Goal: Navigation & Orientation: Understand site structure

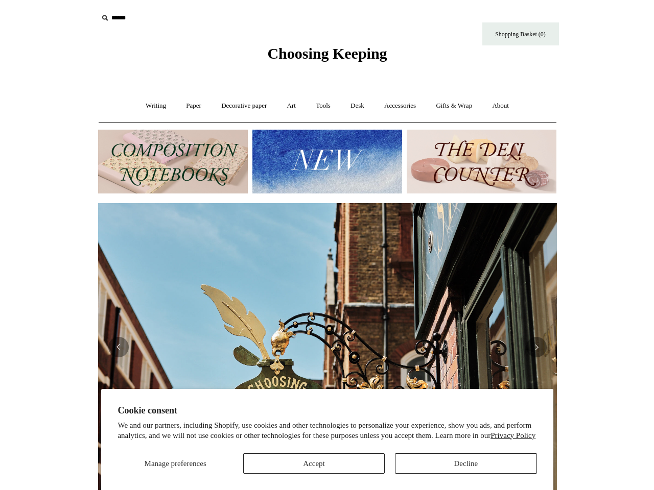
scroll to position [0, 917]
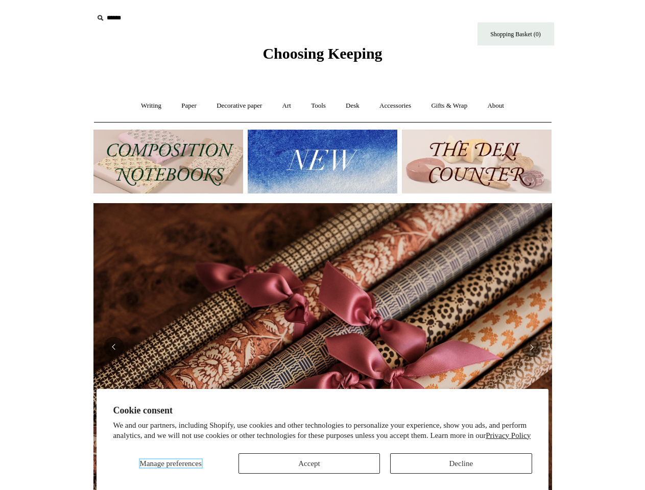
click at [170, 464] on span "Manage preferences" at bounding box center [171, 464] width 62 height 8
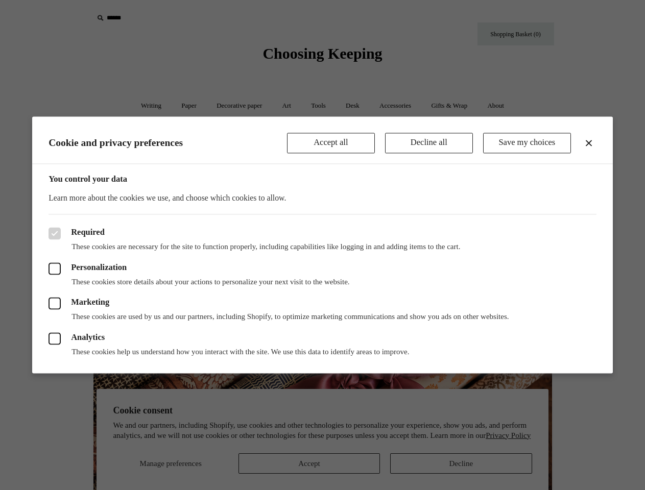
click at [309, 464] on div at bounding box center [322, 245] width 645 height 490
click at [461, 464] on div at bounding box center [322, 245] width 645 height 490
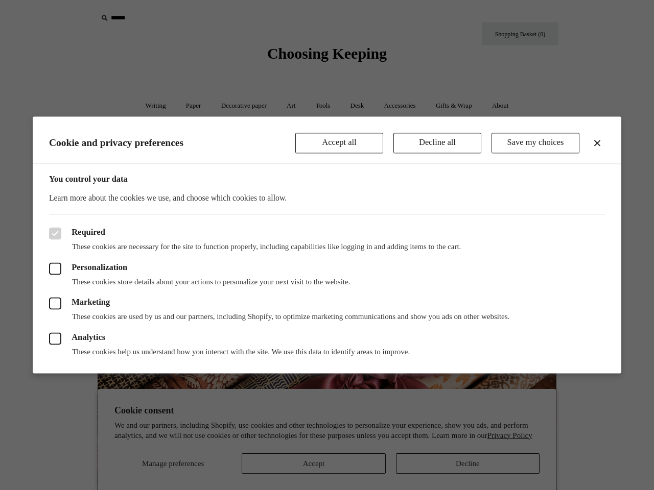
click at [156, 18] on div at bounding box center [327, 245] width 654 height 490
click at [322, 161] on header "Cookie and privacy preferences Accept all Decline all Save my choices" at bounding box center [327, 139] width 588 height 47
click at [0, 343] on div at bounding box center [327, 245] width 654 height 490
click at [0, 331] on div at bounding box center [327, 245] width 654 height 490
click at [46, 347] on div "Required These cookies are necessary for the site to function properly, includi…" at bounding box center [327, 293] width 588 height 159
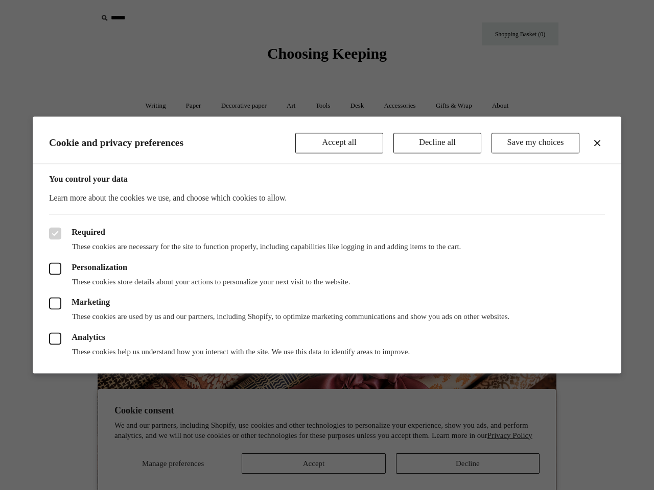
click at [323, 347] on div "Analytics These cookies help us understand how you interact with the site. We u…" at bounding box center [327, 339] width 556 height 35
click at [114, 347] on p "These cookies help us understand how you interact with the site. We use this da…" at bounding box center [327, 352] width 556 height 10
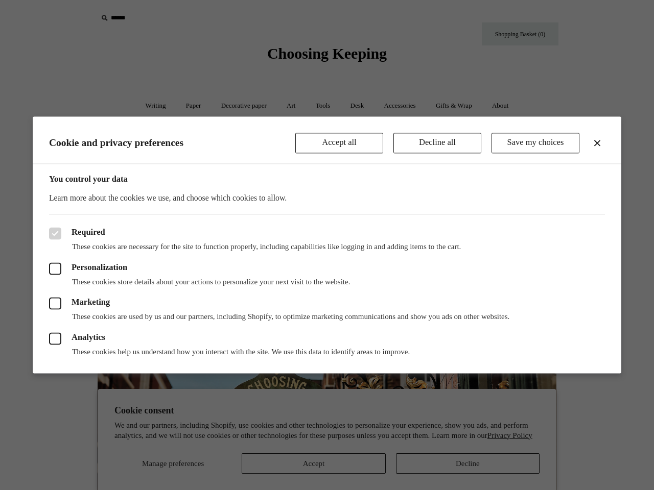
scroll to position [0, 459]
